Goal: Use online tool/utility: Utilize a website feature to perform a specific function

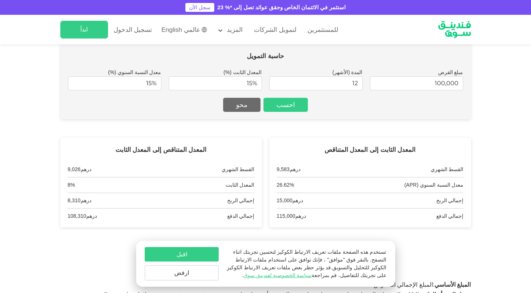
type input "1,000,000"
drag, startPoint x: 339, startPoint y: 81, endPoint x: 363, endPoint y: 78, distance: 24.3
click at [363, 78] on div "مبلغ القرض 1,000,000 المدة (الأشهر) 12 المعدل الثابت (%) 15% معدل النسبة السنوي…" at bounding box center [265, 79] width 395 height 22
type input "60"
click at [242, 80] on input "15" at bounding box center [215, 83] width 93 height 14
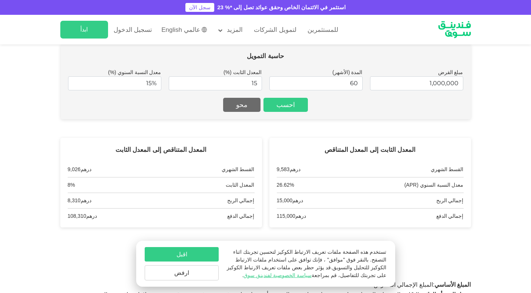
type input "15%"
click at [233, 73] on label "المعدل الثابت (%)" at bounding box center [242, 72] width 38 height 6
